Goal: Check status: Check status

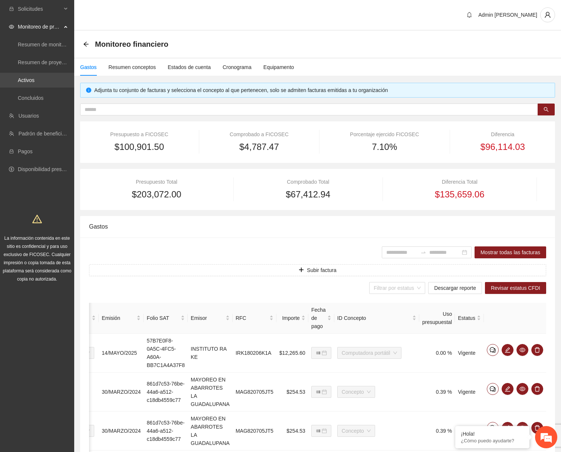
click at [34, 79] on link "Activos" at bounding box center [26, 80] width 17 height 6
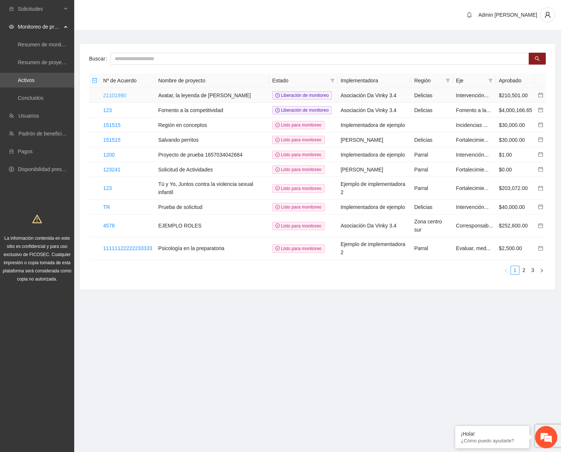
click at [115, 97] on link "21101990" at bounding box center [114, 95] width 23 height 6
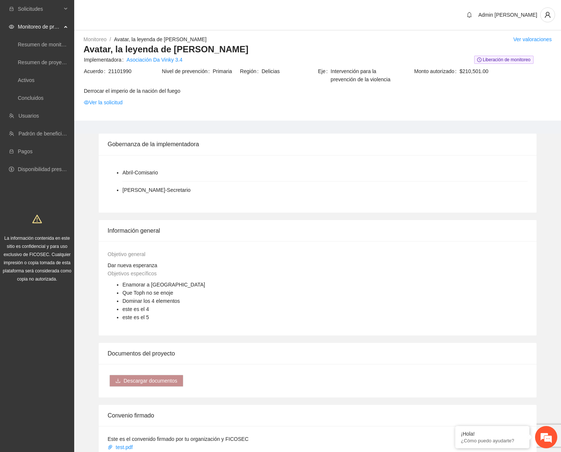
scroll to position [430, 0]
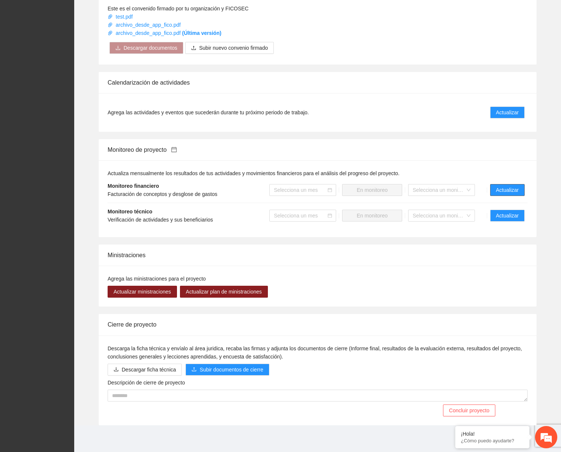
click at [504, 190] on span "Actualizar" at bounding box center [507, 190] width 23 height 8
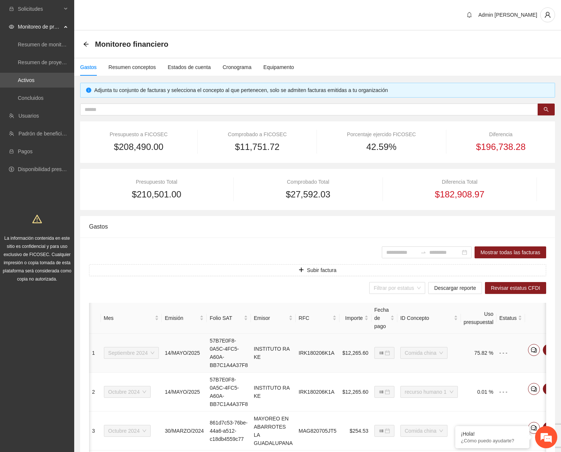
scroll to position [0, 56]
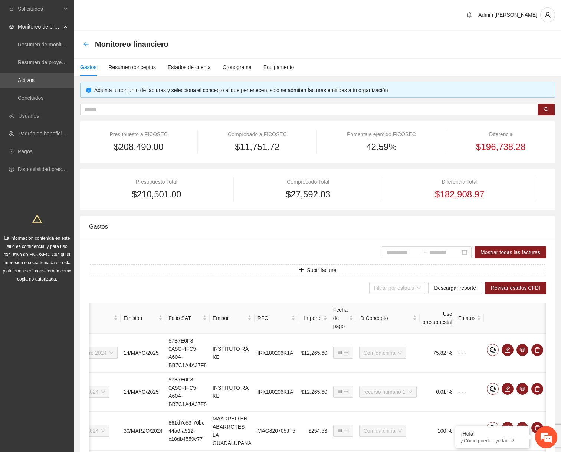
click at [86, 45] on icon "arrow-left" at bounding box center [86, 44] width 6 height 6
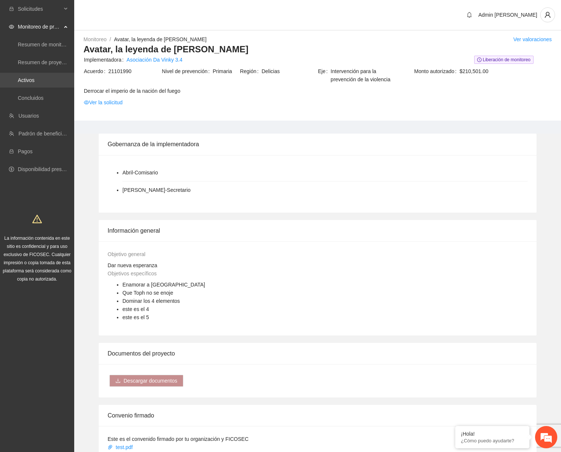
click at [34, 79] on link "Activos" at bounding box center [26, 80] width 17 height 6
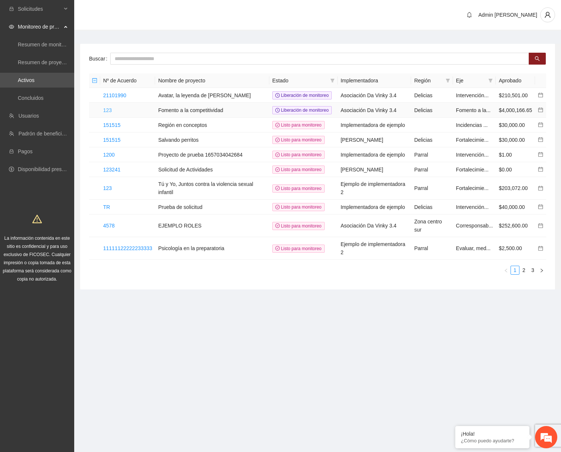
click at [106, 112] on link "123" at bounding box center [107, 110] width 9 height 6
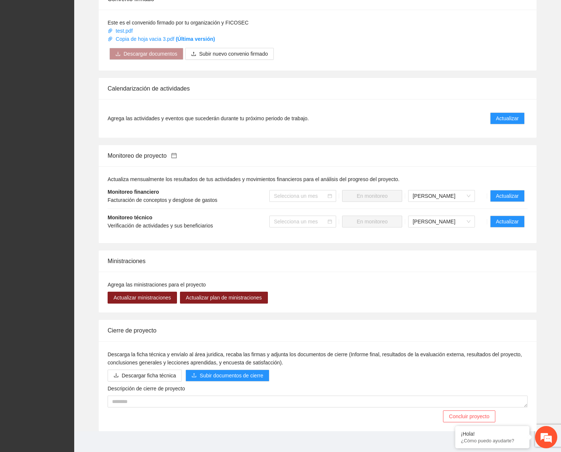
scroll to position [398, 0]
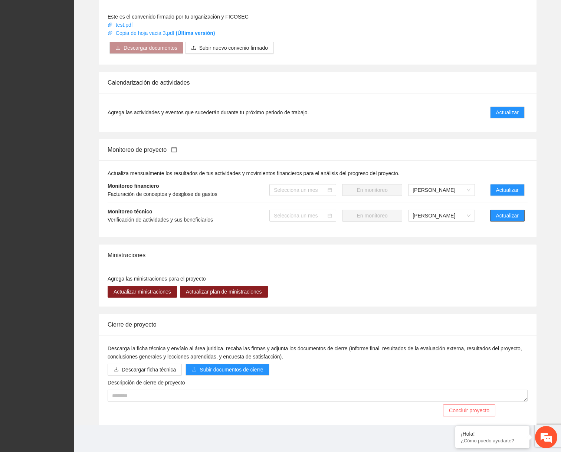
click at [520, 215] on button "Actualizar" at bounding box center [507, 216] width 34 height 12
